Goal: Task Accomplishment & Management: Use online tool/utility

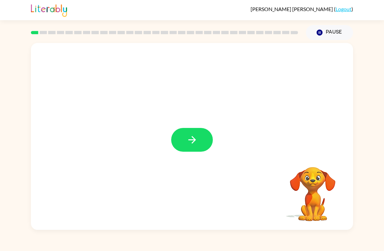
click at [196, 136] on icon "button" at bounding box center [191, 139] width 11 height 11
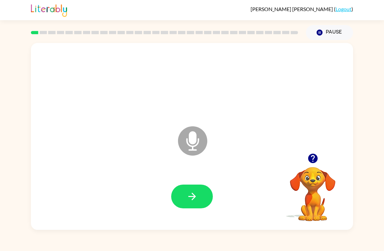
click at [196, 199] on icon "button" at bounding box center [191, 196] width 11 height 11
click at [196, 137] on icon "Microphone The Microphone is here when it is your turn to talk" at bounding box center [225, 149] width 98 height 49
click at [190, 199] on icon "button" at bounding box center [191, 196] width 11 height 11
click at [182, 196] on button "button" at bounding box center [192, 196] width 42 height 24
click at [188, 193] on icon "button" at bounding box center [191, 196] width 11 height 11
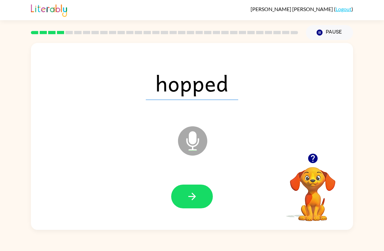
click at [194, 206] on button "button" at bounding box center [192, 196] width 42 height 24
click at [188, 197] on icon "button" at bounding box center [191, 196] width 7 height 7
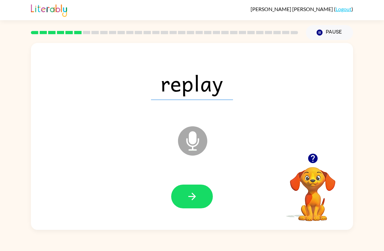
click at [184, 186] on button "button" at bounding box center [192, 196] width 42 height 24
click at [183, 200] on div at bounding box center [192, 196] width 42 height 24
click at [184, 195] on button "button" at bounding box center [192, 196] width 42 height 24
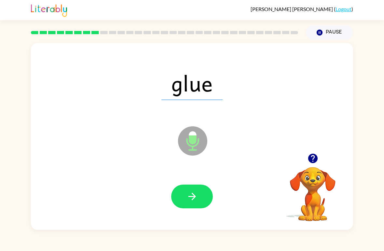
click at [188, 201] on icon "button" at bounding box center [191, 196] width 11 height 11
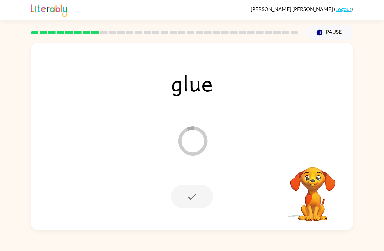
click at [197, 190] on div at bounding box center [192, 196] width 42 height 24
click at [181, 99] on span "glue" at bounding box center [191, 83] width 61 height 34
click at [325, 32] on button "Pause Pause" at bounding box center [329, 32] width 47 height 15
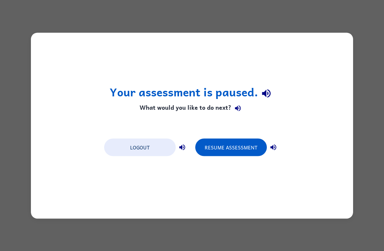
click at [233, 149] on button "Resume Assessment" at bounding box center [231, 147] width 72 height 18
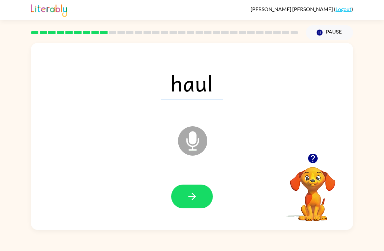
click at [189, 196] on icon "button" at bounding box center [191, 196] width 11 height 11
click at [185, 205] on button "button" at bounding box center [192, 196] width 42 height 24
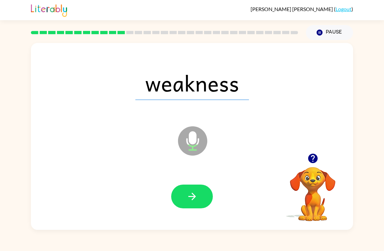
click at [197, 192] on icon "button" at bounding box center [191, 196] width 11 height 11
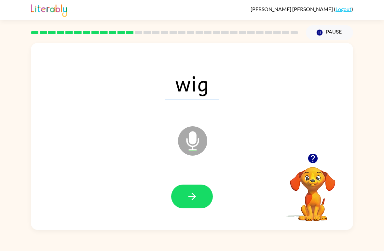
click at [191, 199] on icon "button" at bounding box center [191, 196] width 11 height 11
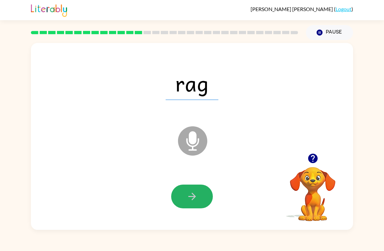
click at [192, 202] on icon "button" at bounding box center [191, 196] width 11 height 11
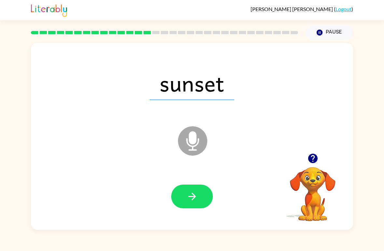
click at [181, 192] on button "button" at bounding box center [192, 196] width 42 height 24
click at [195, 195] on icon "button" at bounding box center [191, 196] width 11 height 11
click at [191, 190] on button "button" at bounding box center [192, 196] width 42 height 24
click at [205, 199] on button "button" at bounding box center [192, 196] width 42 height 24
click at [180, 190] on button "button" at bounding box center [192, 196] width 42 height 24
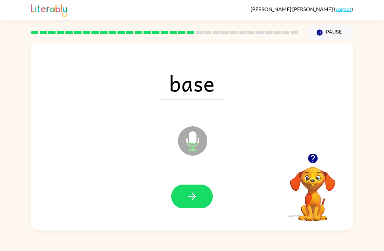
click at [181, 193] on button "button" at bounding box center [192, 196] width 42 height 24
click at [197, 197] on icon "button" at bounding box center [191, 196] width 11 height 11
click at [189, 198] on icon "button" at bounding box center [191, 196] width 11 height 11
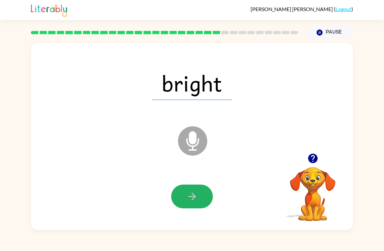
click at [192, 205] on button "button" at bounding box center [192, 196] width 42 height 24
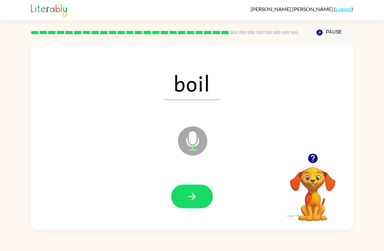
click at [196, 208] on button "button" at bounding box center [192, 196] width 42 height 24
click at [194, 198] on icon "button" at bounding box center [191, 196] width 7 height 7
click at [192, 207] on button "button" at bounding box center [192, 196] width 42 height 24
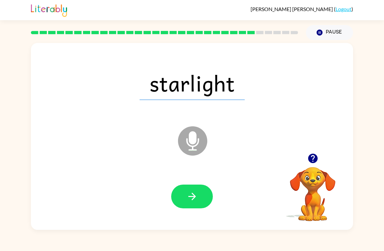
click at [186, 195] on icon "button" at bounding box center [191, 196] width 11 height 11
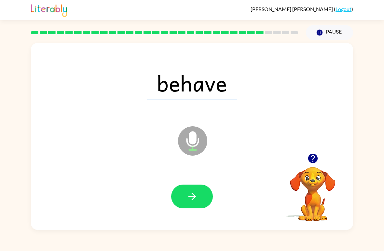
click at [185, 204] on button "button" at bounding box center [192, 196] width 42 height 24
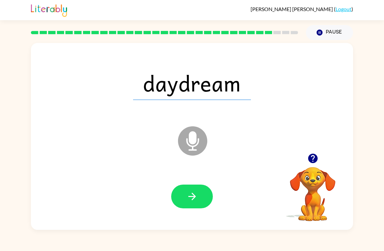
click at [178, 196] on button "button" at bounding box center [192, 196] width 42 height 24
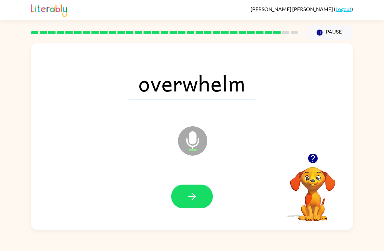
click at [196, 208] on button "button" at bounding box center [192, 196] width 42 height 24
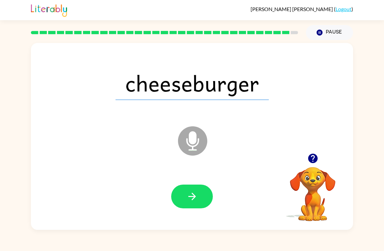
click at [192, 200] on icon "button" at bounding box center [191, 196] width 11 height 11
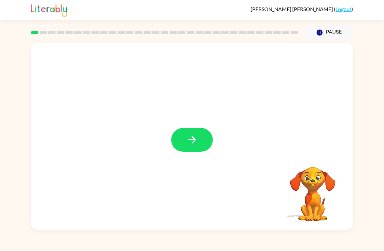
click at [196, 147] on button "button" at bounding box center [192, 140] width 42 height 24
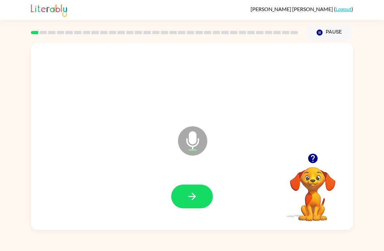
click at [198, 196] on button "button" at bounding box center [192, 196] width 42 height 24
click at [207, 200] on button "button" at bounding box center [192, 196] width 42 height 24
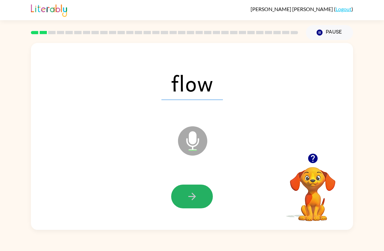
click at [201, 198] on button "button" at bounding box center [192, 196] width 42 height 24
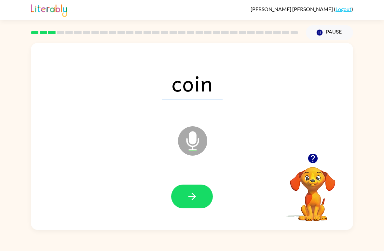
click at [205, 197] on button "button" at bounding box center [192, 196] width 42 height 24
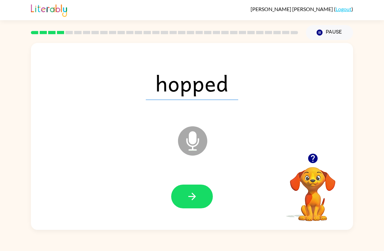
click at [200, 199] on button "button" at bounding box center [192, 196] width 42 height 24
click at [202, 202] on button "button" at bounding box center [192, 196] width 42 height 24
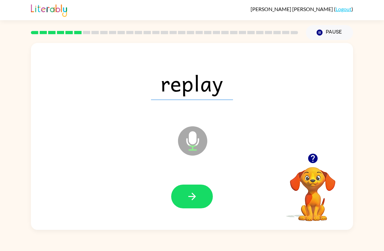
click at [209, 194] on button "button" at bounding box center [192, 196] width 42 height 24
click at [202, 208] on button "button" at bounding box center [192, 196] width 42 height 24
click at [210, 193] on button "button" at bounding box center [192, 196] width 42 height 24
click at [200, 197] on button "button" at bounding box center [192, 196] width 42 height 24
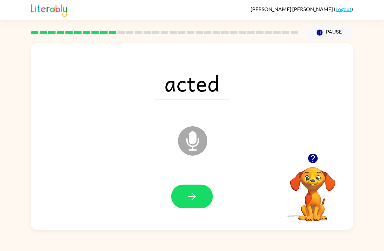
click at [208, 195] on button "button" at bounding box center [192, 196] width 42 height 24
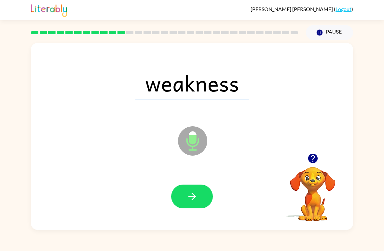
click at [206, 195] on button "button" at bounding box center [192, 196] width 42 height 24
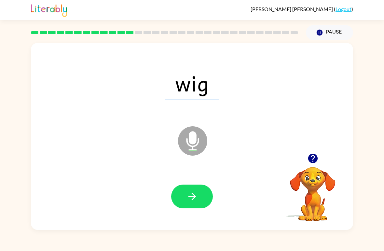
click at [202, 204] on button "button" at bounding box center [192, 196] width 42 height 24
click at [209, 203] on button "button" at bounding box center [192, 196] width 42 height 24
click at [197, 205] on button "button" at bounding box center [192, 196] width 42 height 24
click at [197, 204] on button "button" at bounding box center [192, 196] width 42 height 24
click at [204, 208] on button "button" at bounding box center [192, 196] width 42 height 24
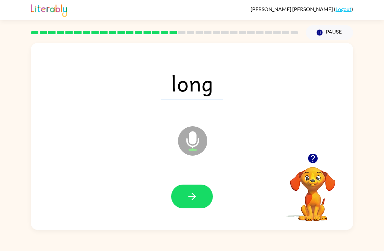
click at [206, 196] on button "button" at bounding box center [192, 196] width 42 height 24
click at [201, 193] on button "button" at bounding box center [192, 196] width 42 height 24
click at [206, 201] on button "button" at bounding box center [192, 196] width 42 height 24
click at [200, 212] on div at bounding box center [191, 197] width 309 height 54
click at [211, 201] on button "button" at bounding box center [192, 196] width 42 height 24
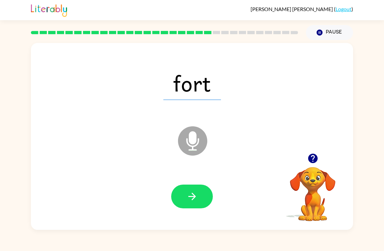
click at [212, 197] on button "button" at bounding box center [192, 196] width 42 height 24
click at [210, 204] on button "button" at bounding box center [192, 196] width 42 height 24
click at [206, 202] on button "button" at bounding box center [192, 196] width 42 height 24
click at [204, 205] on button "button" at bounding box center [192, 196] width 42 height 24
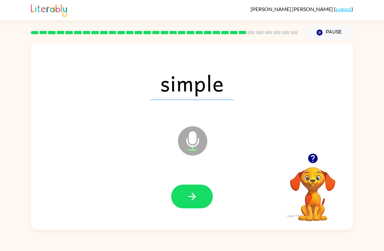
click at [203, 208] on button "button" at bounding box center [192, 196] width 42 height 24
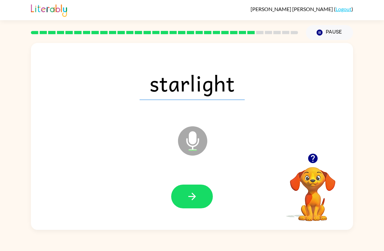
click at [212, 197] on button "button" at bounding box center [192, 196] width 42 height 24
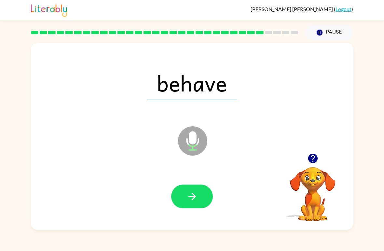
click at [208, 199] on button "button" at bounding box center [192, 196] width 42 height 24
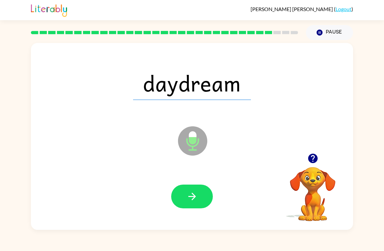
click at [204, 201] on button "button" at bounding box center [192, 196] width 42 height 24
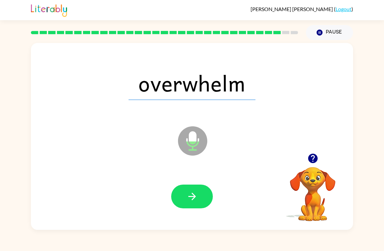
click at [202, 203] on button "button" at bounding box center [192, 196] width 42 height 24
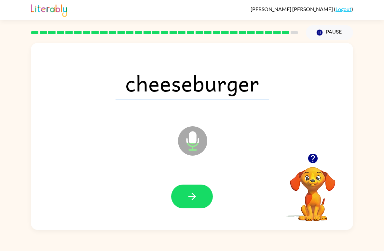
click at [202, 202] on button "button" at bounding box center [192, 196] width 42 height 24
